Goal: Task Accomplishment & Management: Manage account settings

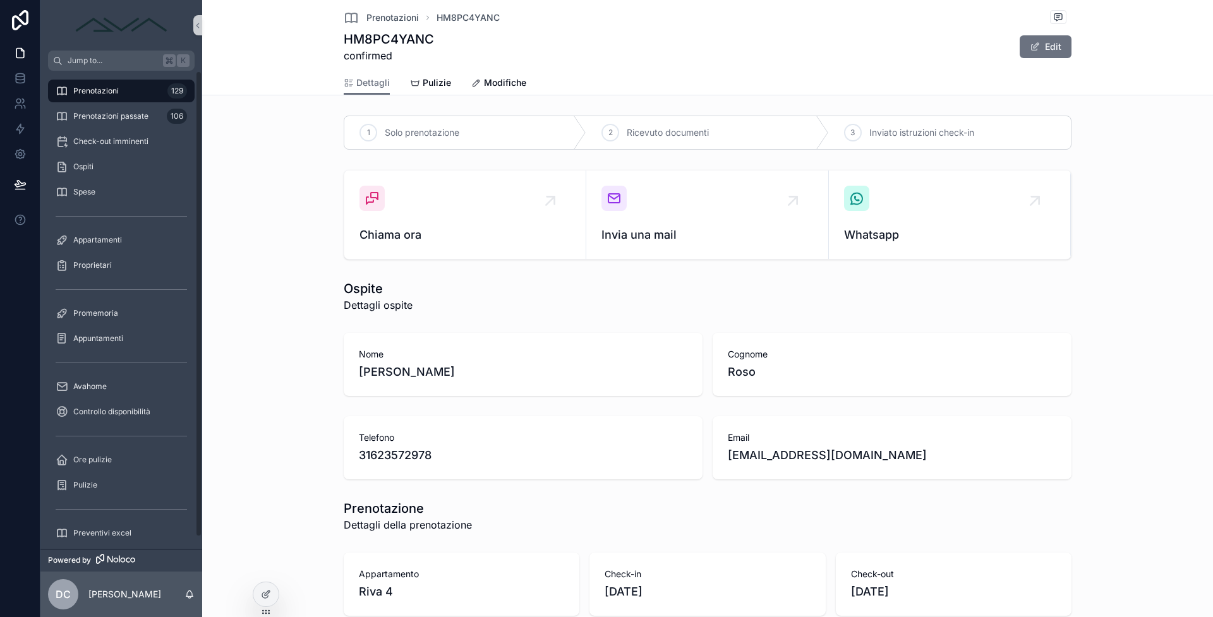
click at [103, 93] on span "Prenotazioni" at bounding box center [95, 91] width 45 height 10
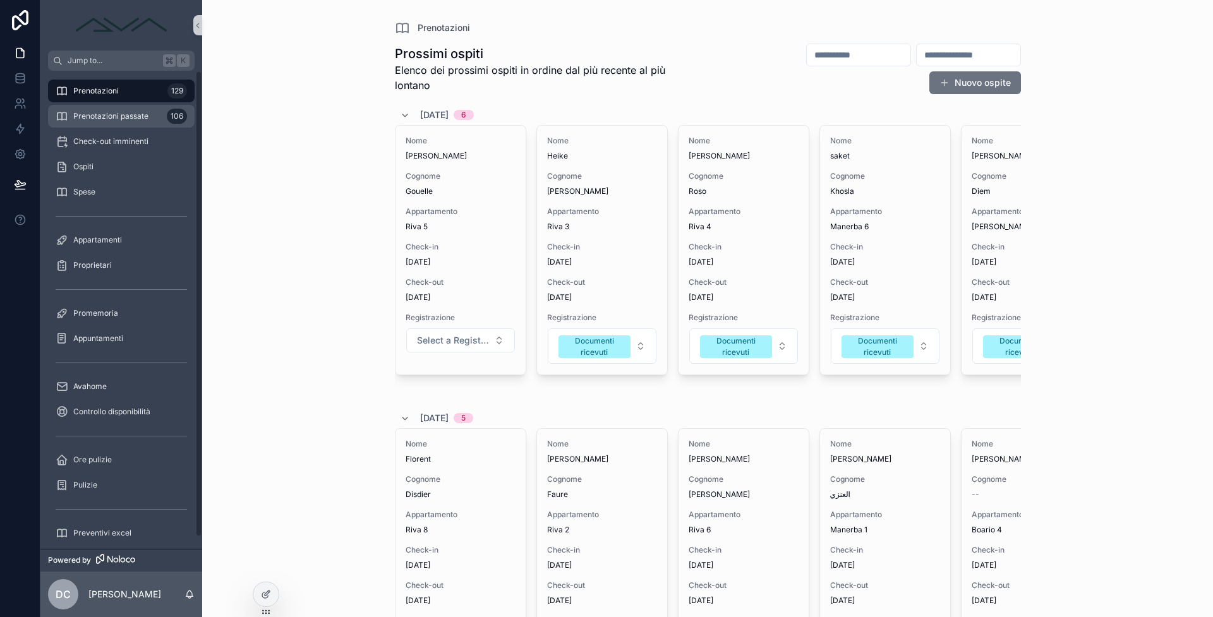
click at [89, 127] on link "Prenotazioni passate 106" at bounding box center [121, 116] width 147 height 23
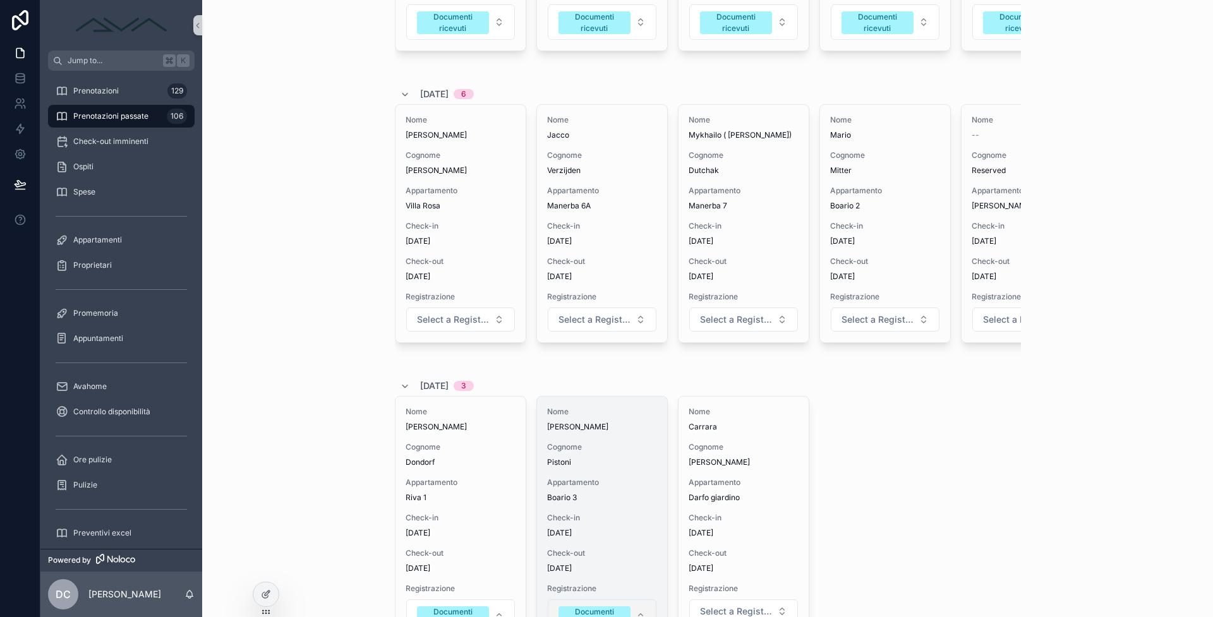
scroll to position [534, 0]
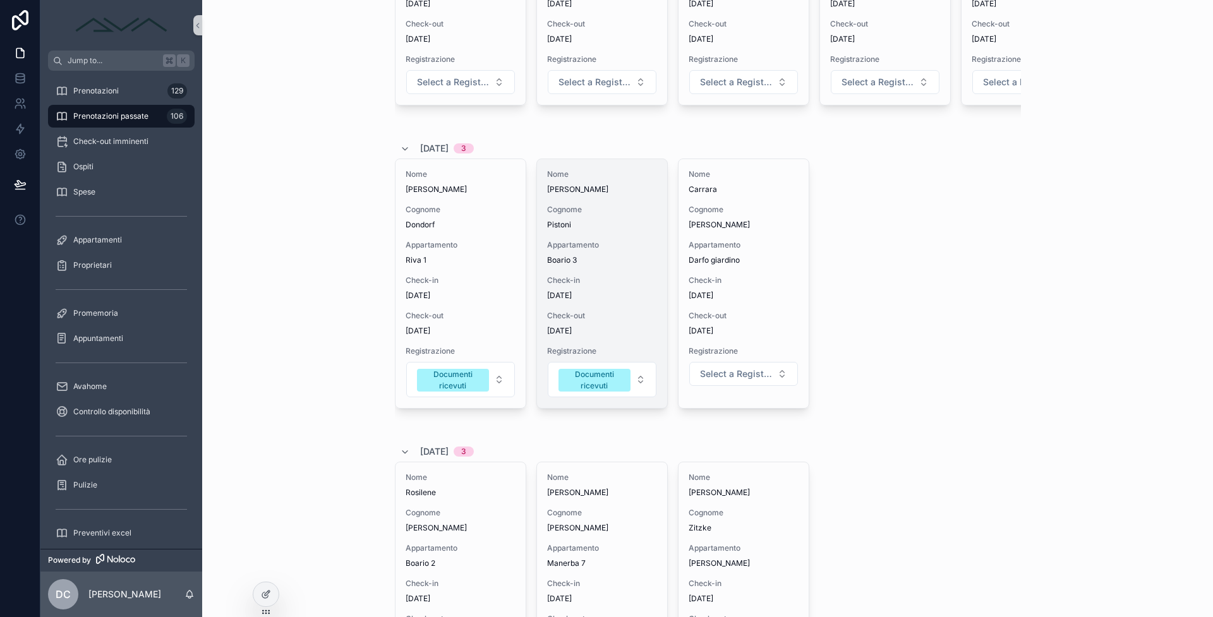
click at [603, 283] on span "Check-in" at bounding box center [602, 280] width 110 height 10
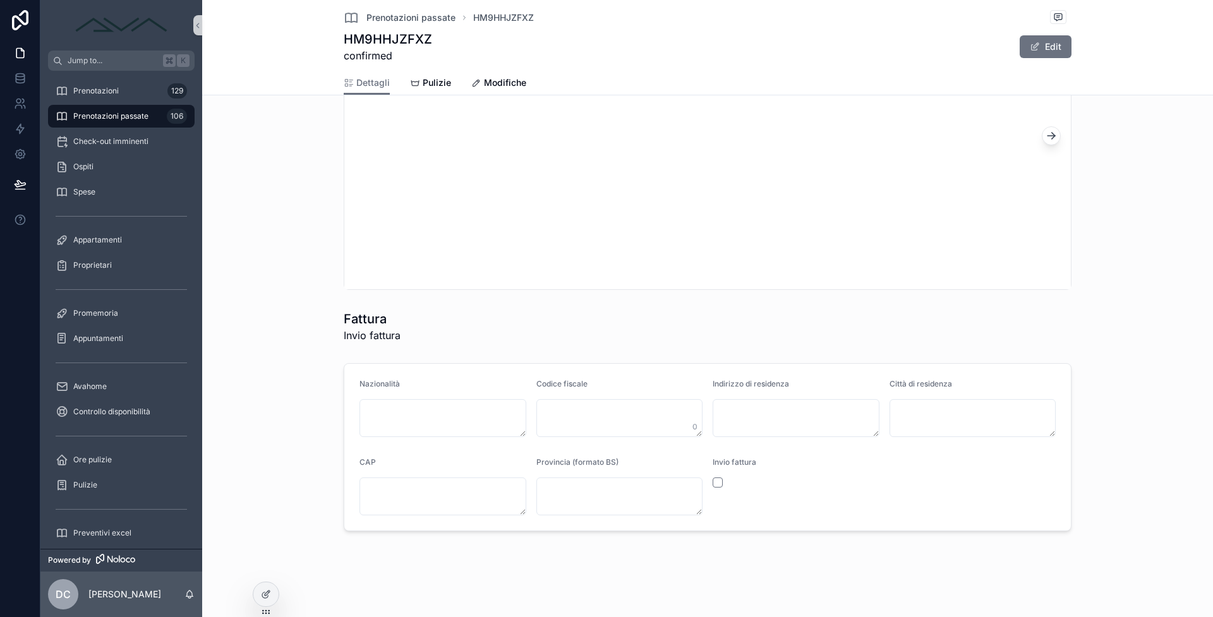
scroll to position [1288, 0]
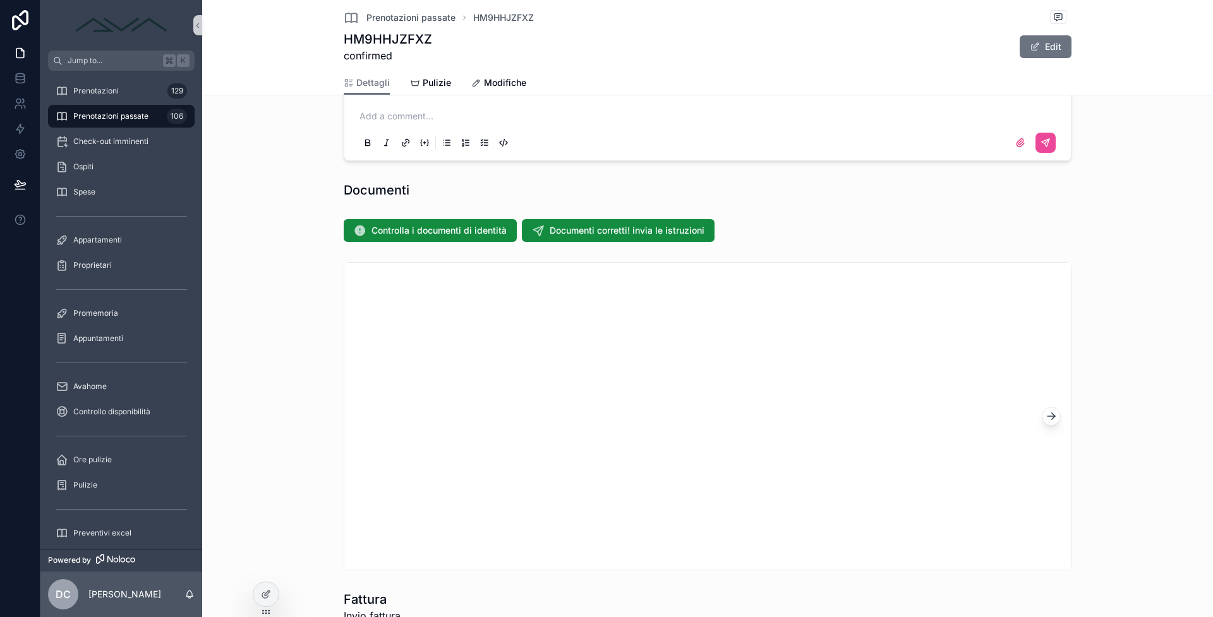
click at [437, 242] on div "Controlla i documenti di identità Documenti corretti! invia le istruzioni" at bounding box center [707, 230] width 1001 height 33
click at [442, 231] on span "Controlla i documenti di identità" at bounding box center [439, 230] width 135 height 13
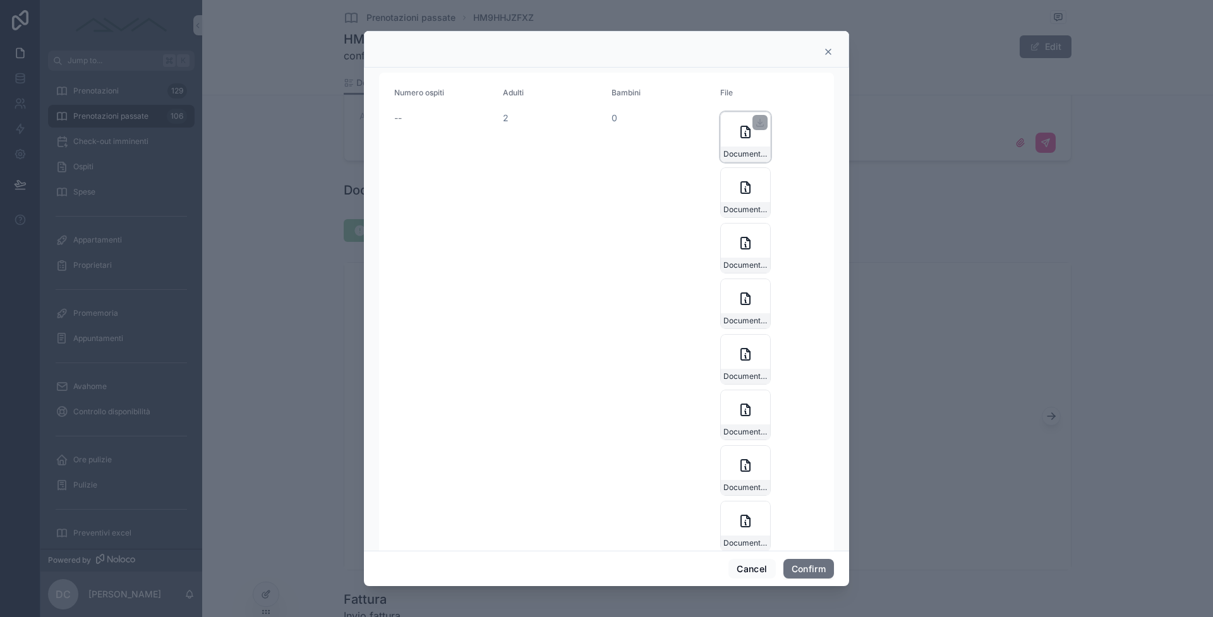
click at [746, 137] on icon at bounding box center [745, 131] width 9 height 11
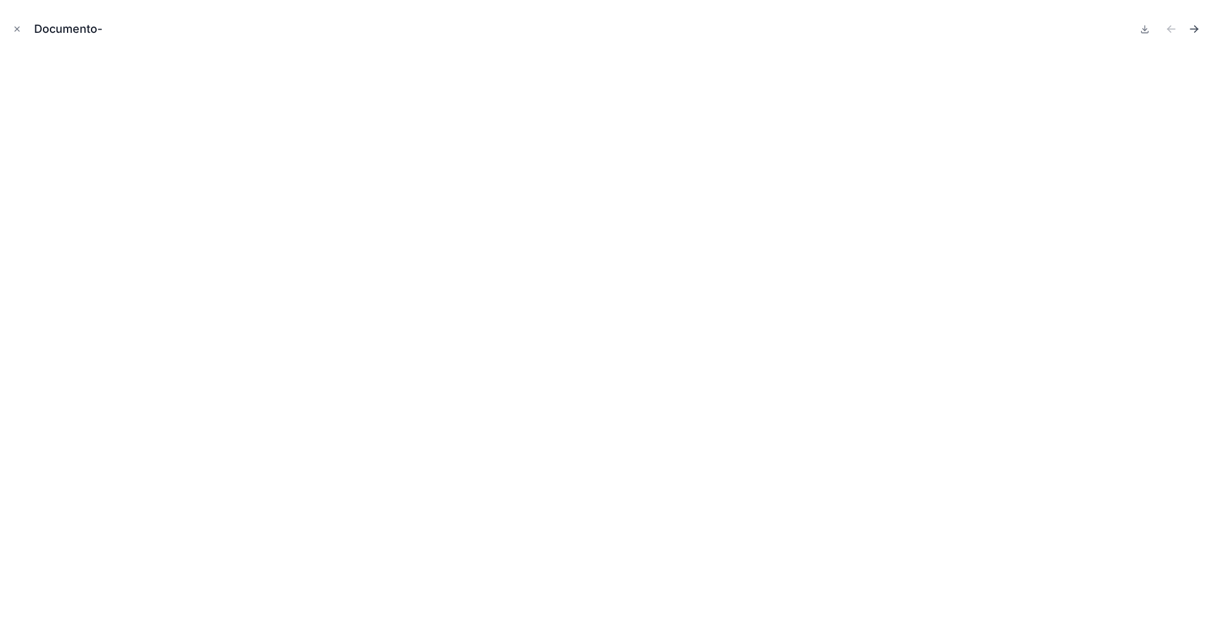
click at [1186, 25] on button "Next file" at bounding box center [1194, 29] width 18 height 18
click at [1190, 33] on icon "Next file" at bounding box center [1194, 29] width 13 height 13
click at [1173, 32] on icon "Previous file" at bounding box center [1171, 29] width 13 height 13
click at [1167, 32] on icon "Previous file" at bounding box center [1171, 29] width 13 height 13
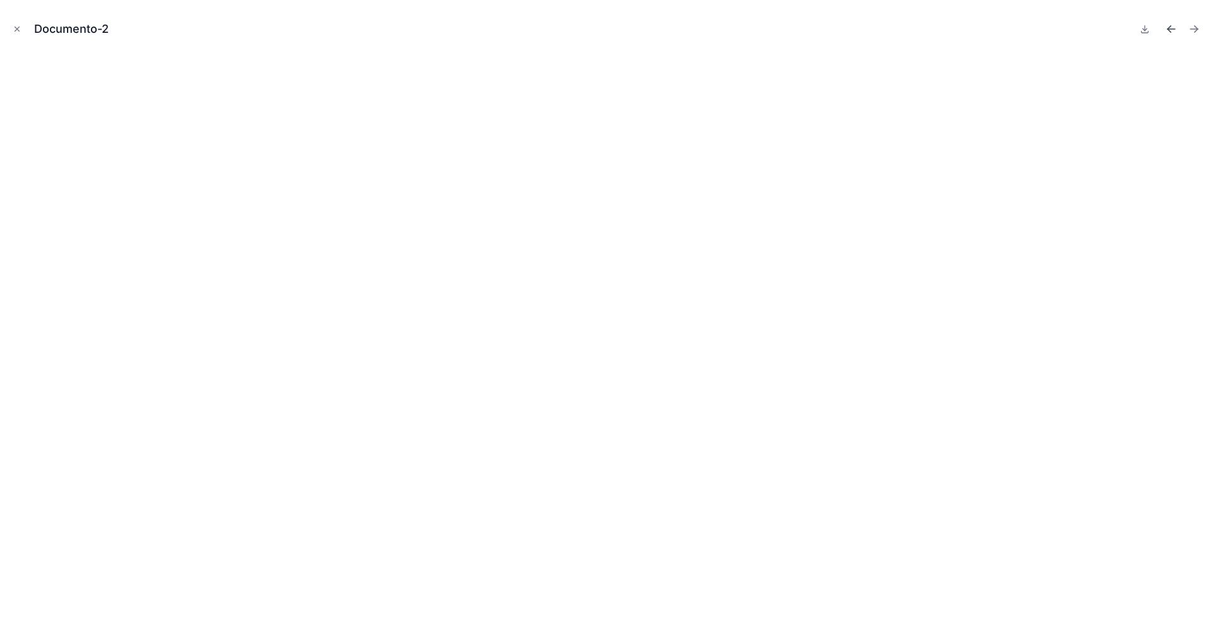
click at [1167, 32] on icon "Previous file" at bounding box center [1171, 29] width 13 height 13
click at [1203, 29] on div "Documento-" at bounding box center [606, 308] width 1213 height 617
click at [1200, 29] on button "Next file" at bounding box center [1194, 29] width 18 height 18
click at [1170, 27] on icon "Previous file" at bounding box center [1169, 27] width 3 height 3
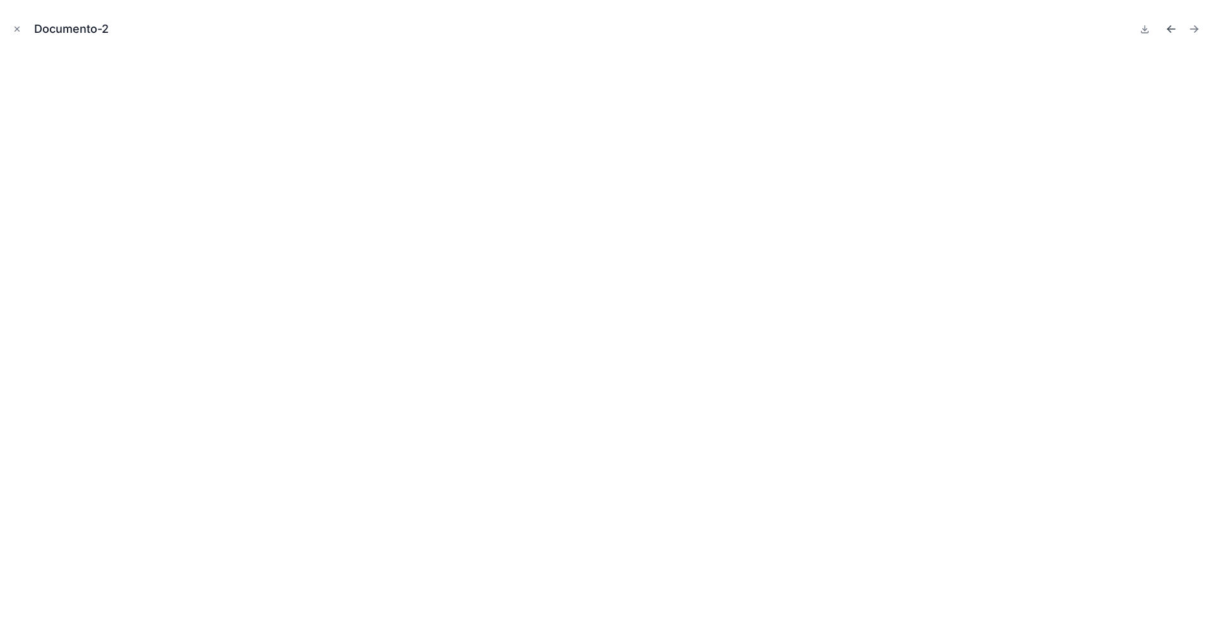
click at [1170, 27] on icon "Previous file" at bounding box center [1169, 27] width 3 height 3
click at [20, 34] on button "Close modal" at bounding box center [17, 29] width 14 height 14
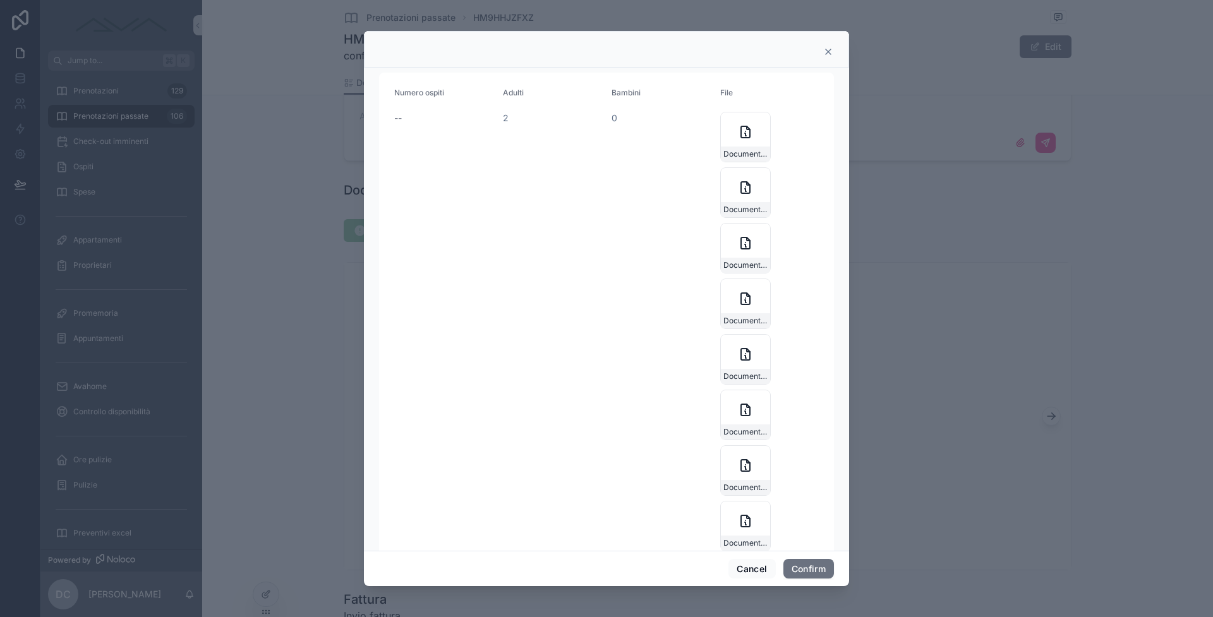
click at [831, 42] on div at bounding box center [606, 49] width 485 height 37
click at [830, 44] on div at bounding box center [606, 49] width 485 height 37
click at [815, 57] on div at bounding box center [606, 49] width 485 height 37
click at [809, 54] on div at bounding box center [607, 52] width 454 height 10
click at [826, 54] on icon at bounding box center [828, 52] width 10 height 10
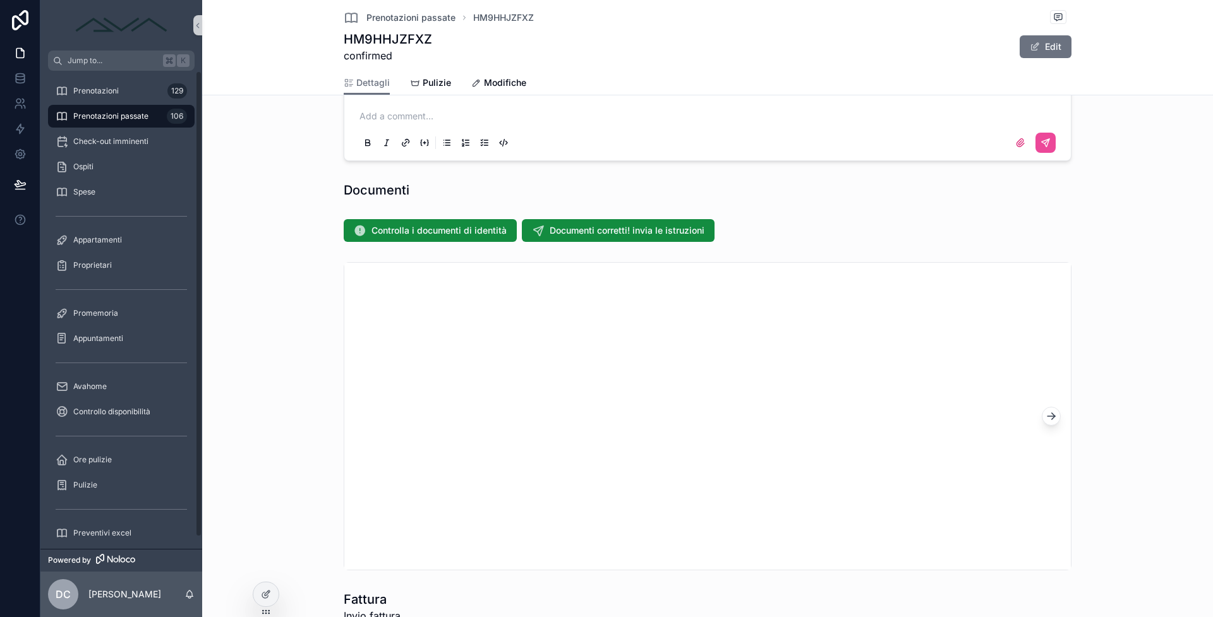
click at [107, 120] on span "Prenotazioni passate" at bounding box center [110, 116] width 75 height 10
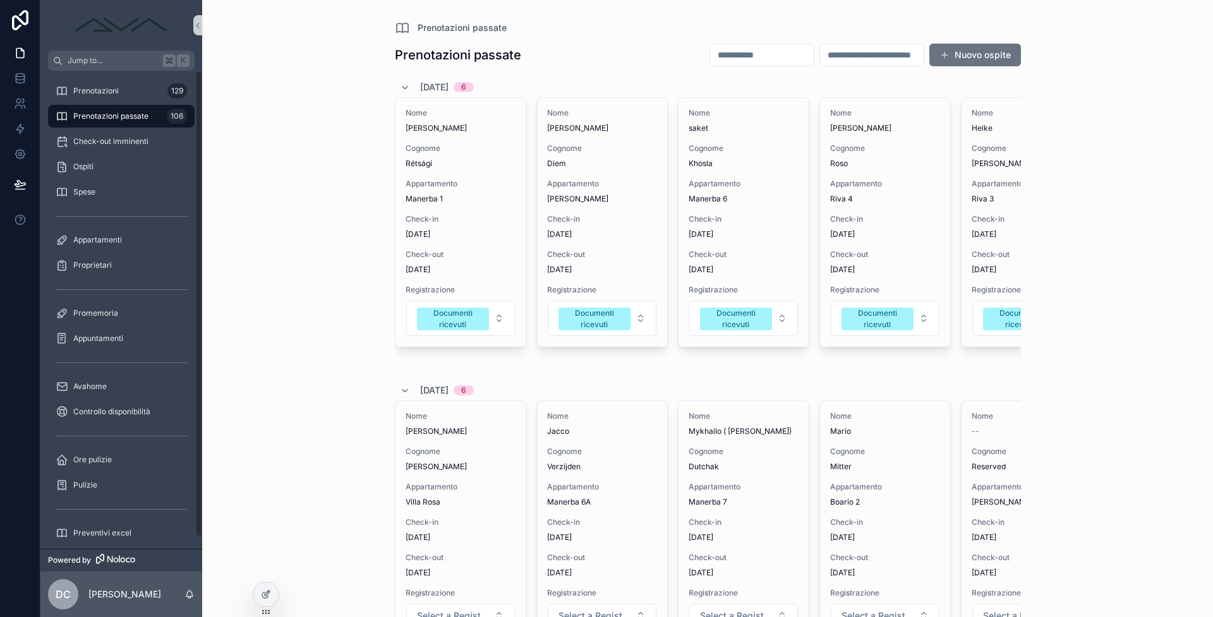
click at [155, 118] on div "Prenotazioni passate 106" at bounding box center [121, 116] width 131 height 20
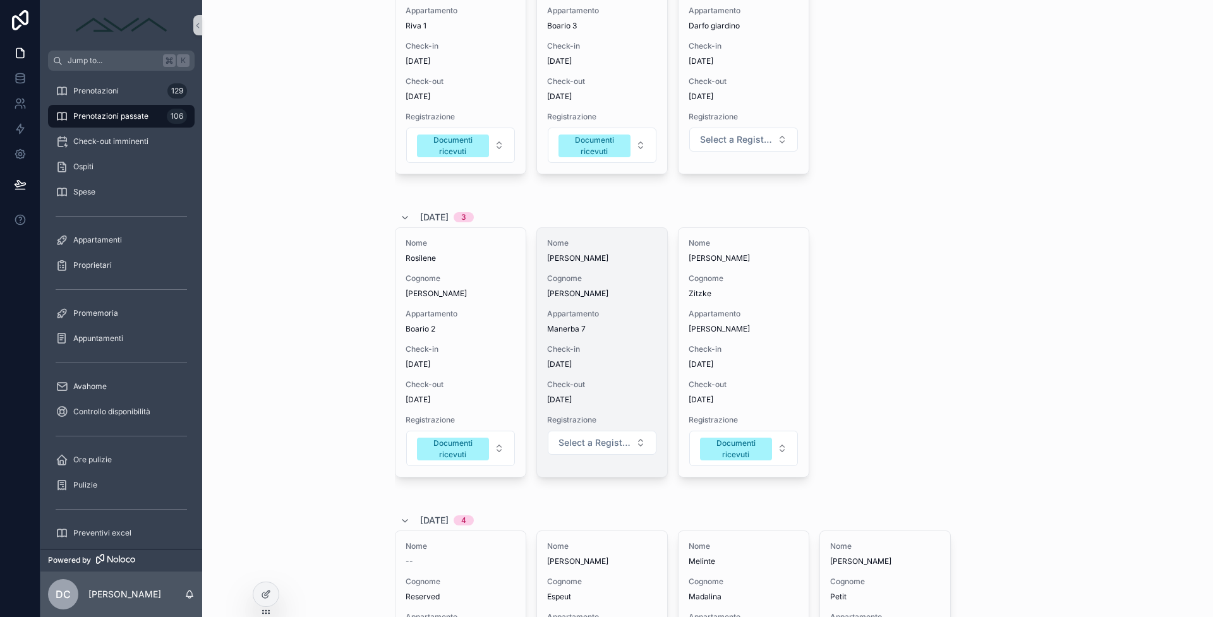
scroll to position [452, 0]
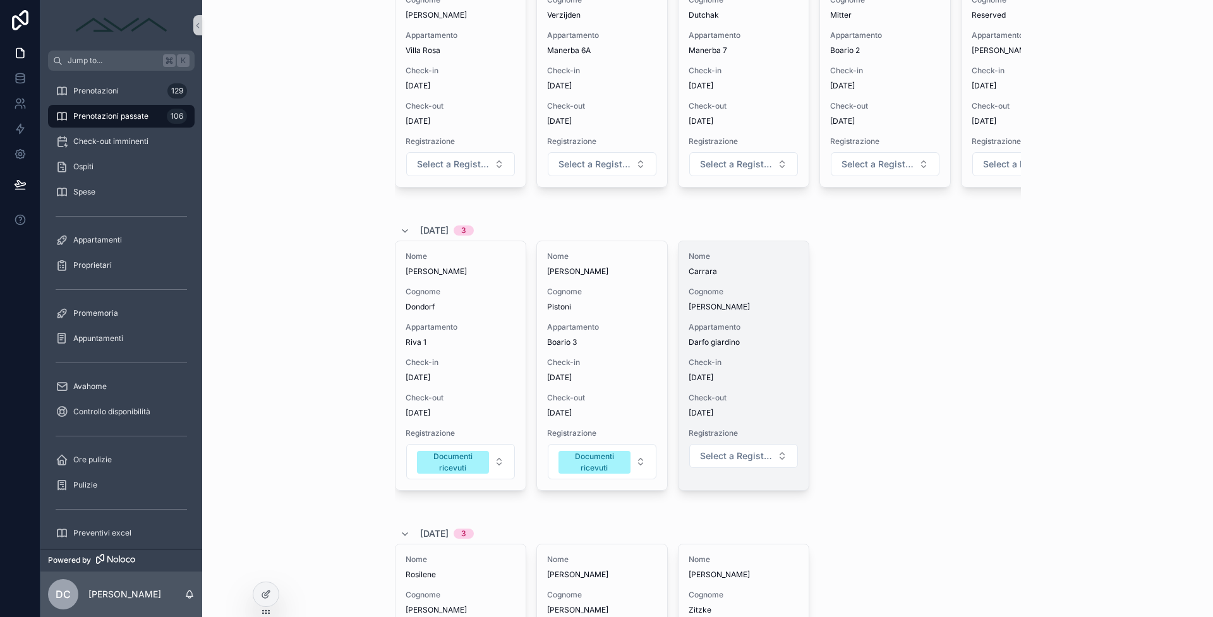
click at [684, 351] on div "Nome Carrara Cognome [PERSON_NAME] Appartamento Darfo giardino Check-in [DATE] …" at bounding box center [744, 365] width 130 height 249
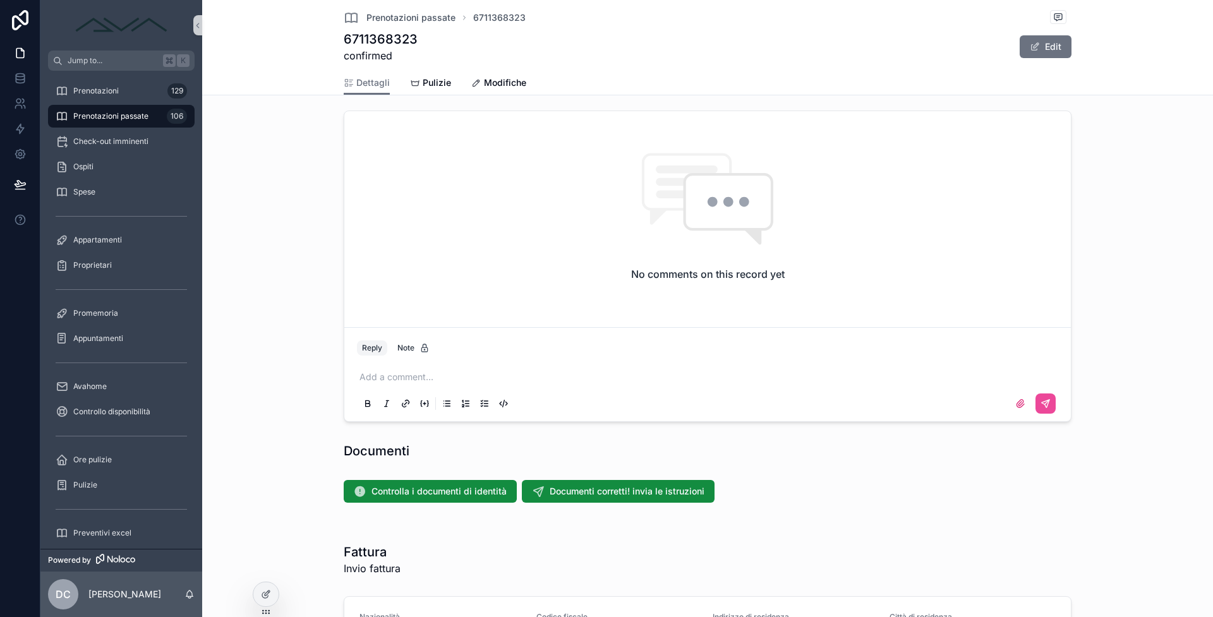
scroll to position [1261, 0]
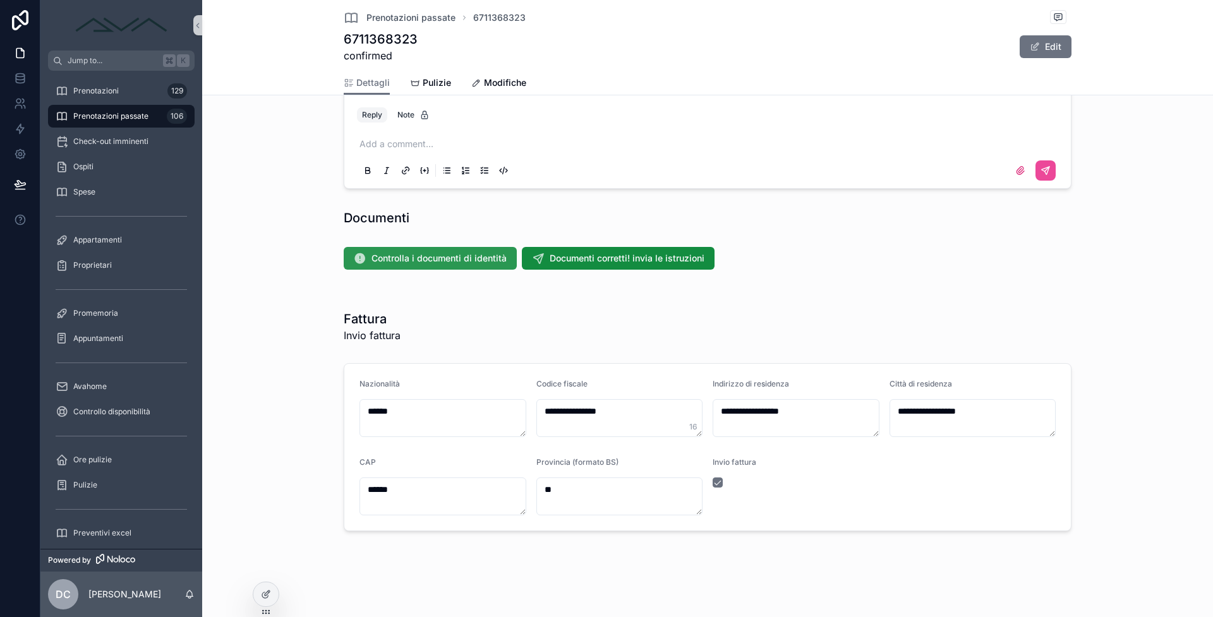
click at [461, 250] on button "Controlla i documenti di identità" at bounding box center [430, 258] width 173 height 23
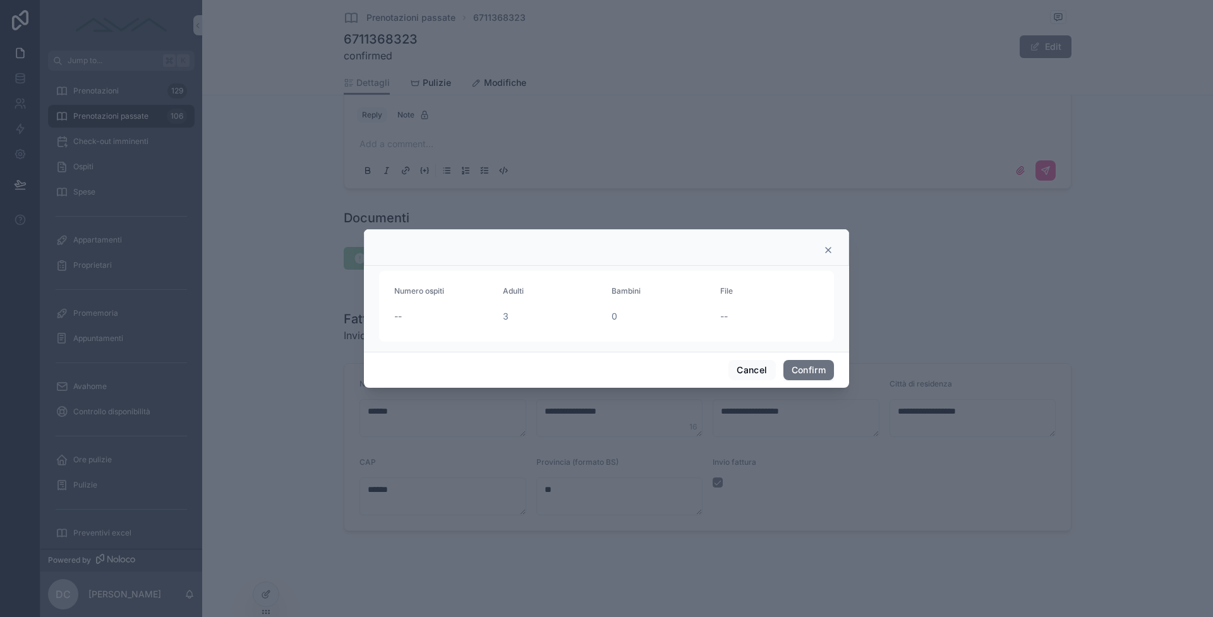
click at [827, 243] on div at bounding box center [606, 247] width 485 height 37
click at [829, 269] on div "Numero ospiti -- Adulti 3 Bambini 0 File --" at bounding box center [606, 309] width 485 height 86
click at [829, 251] on icon at bounding box center [828, 250] width 5 height 5
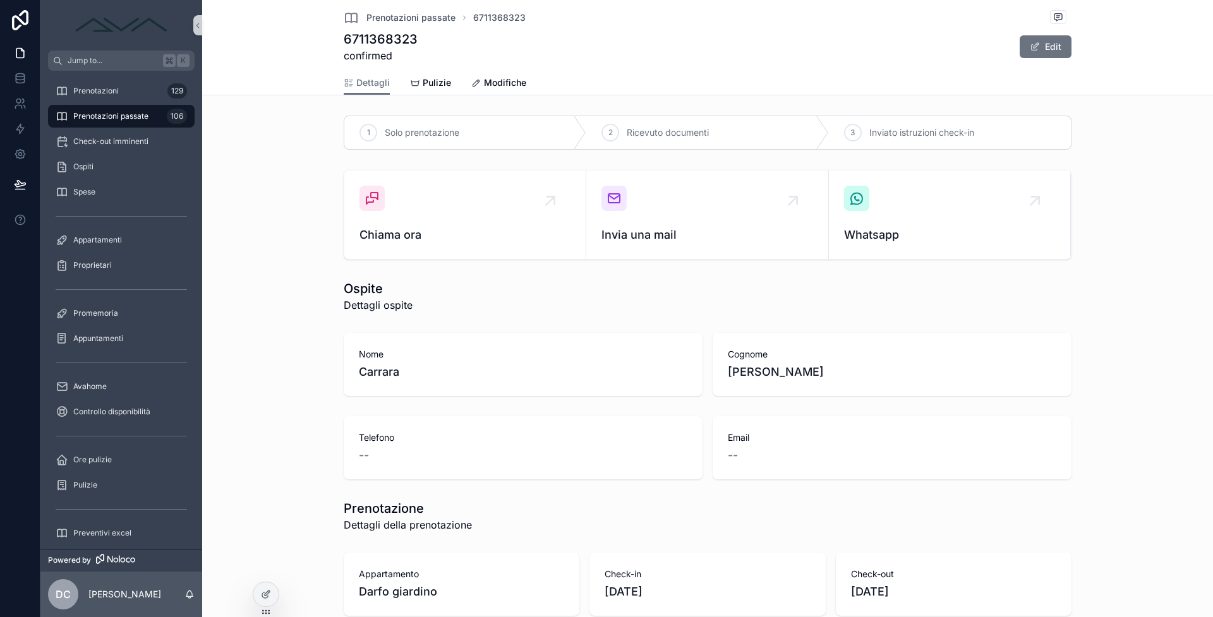
scroll to position [443, 0]
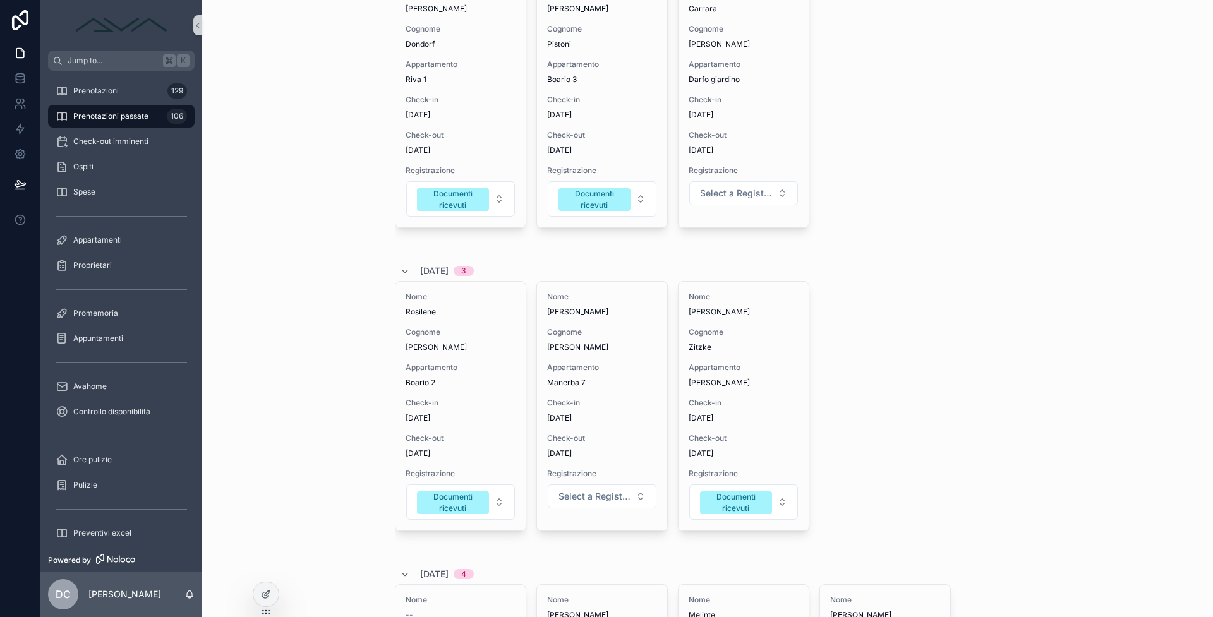
scroll to position [269, 0]
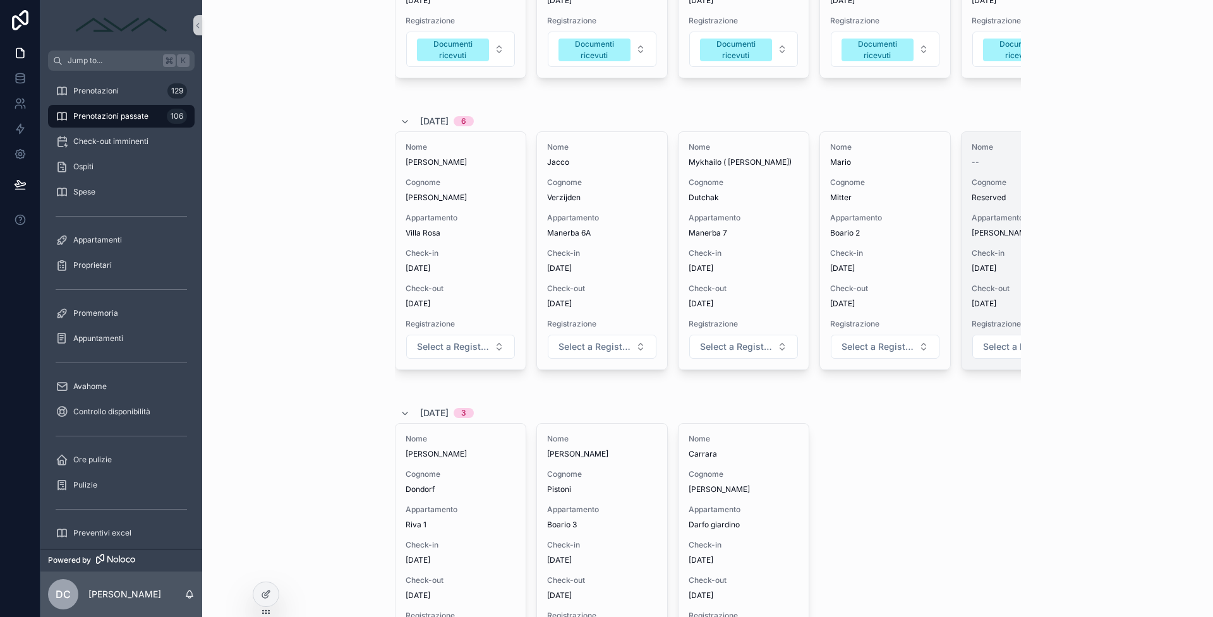
click at [983, 288] on span "Check-out" at bounding box center [1027, 289] width 110 height 10
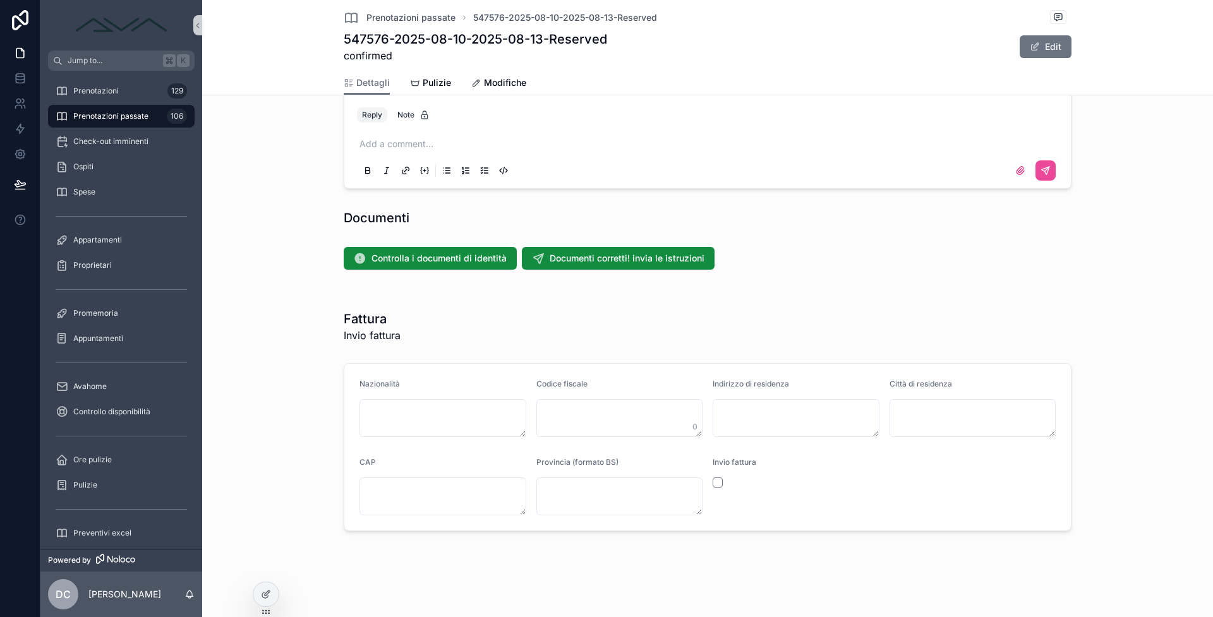
scroll to position [1149, 0]
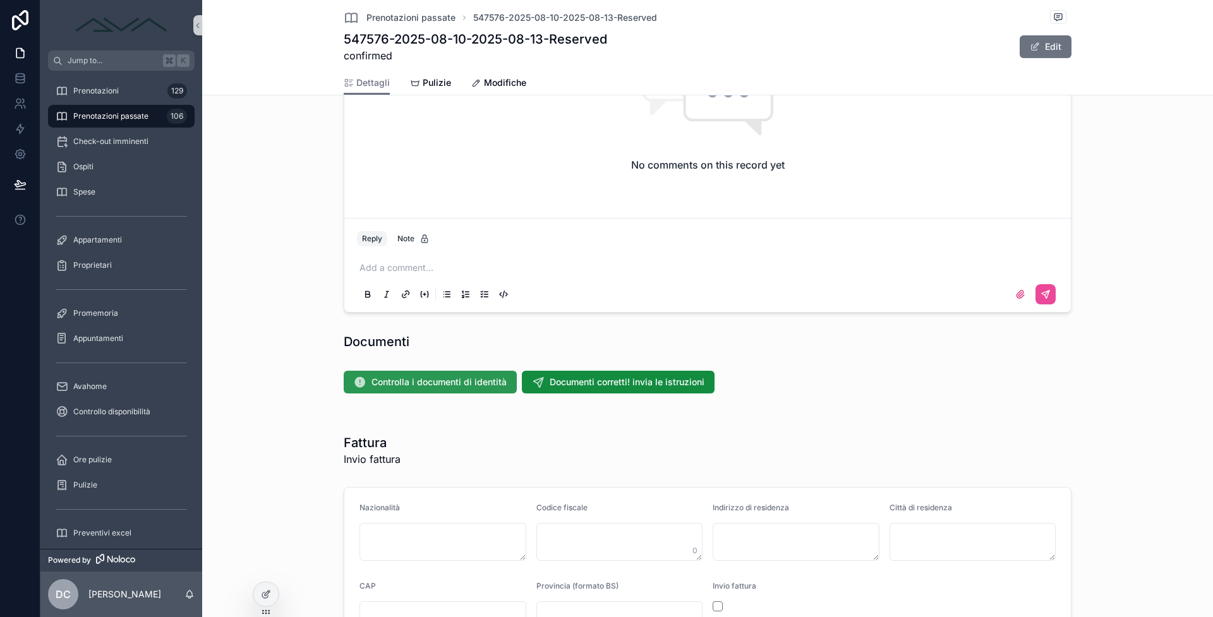
click at [461, 386] on span "Controlla i documenti di identità" at bounding box center [439, 382] width 135 height 13
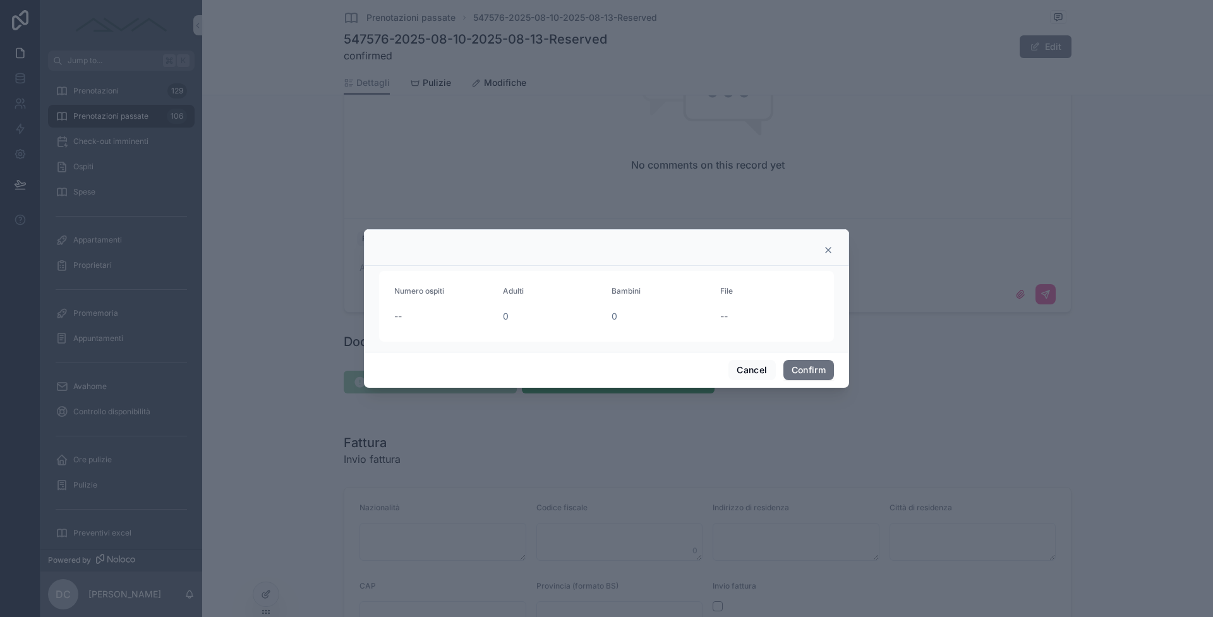
click at [833, 171] on div at bounding box center [606, 308] width 1213 height 617
click at [833, 243] on div at bounding box center [606, 247] width 485 height 37
drag, startPoint x: 825, startPoint y: 253, endPoint x: 819, endPoint y: 248, distance: 8.5
click at [825, 253] on icon at bounding box center [828, 250] width 10 height 10
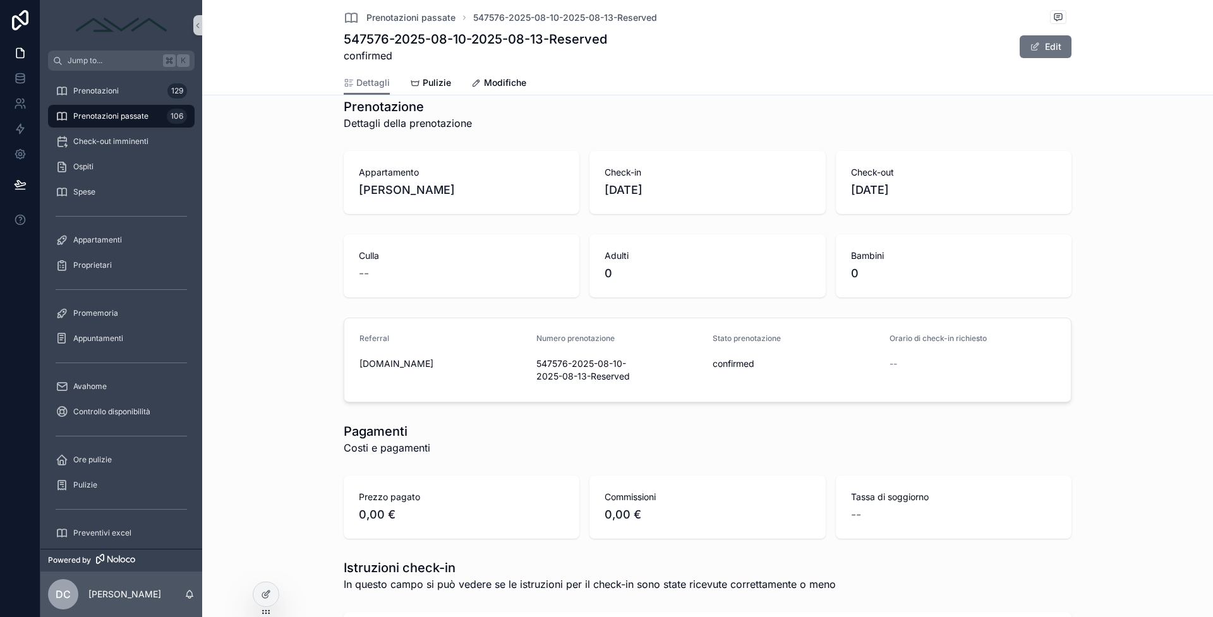
scroll to position [0, 0]
